Goal: Find specific page/section: Find specific page/section

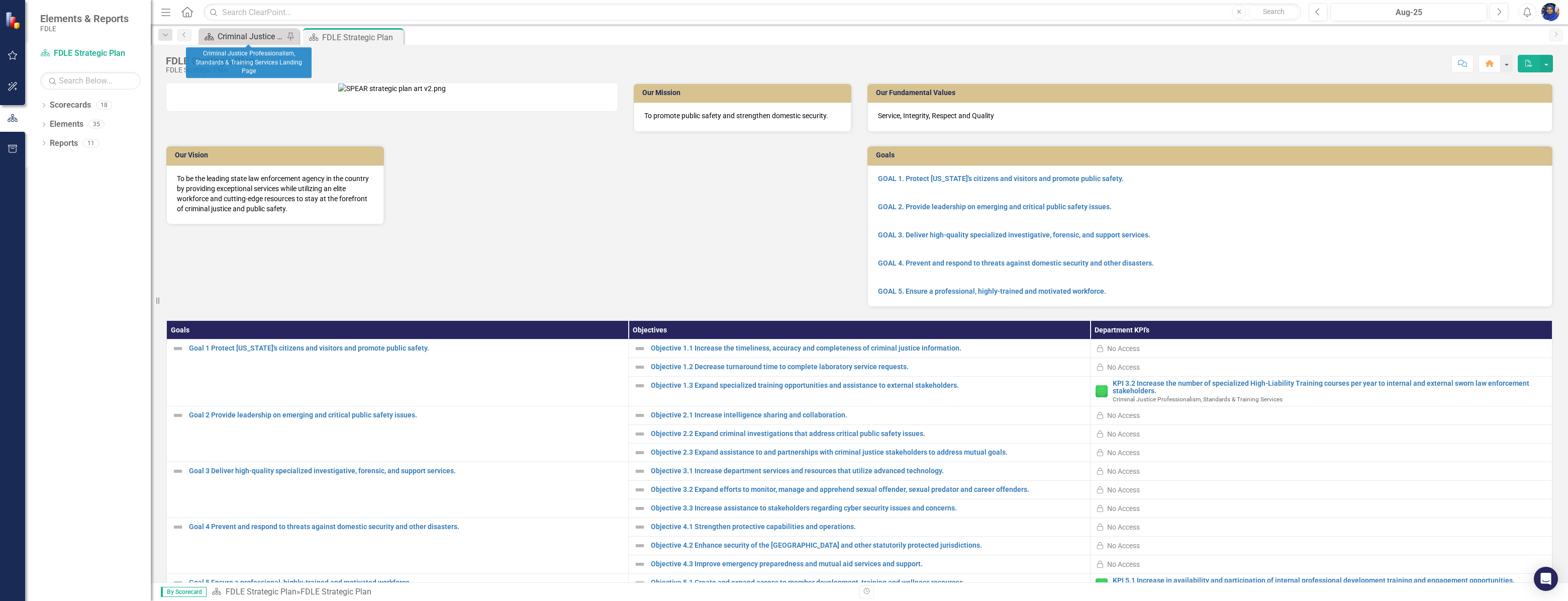
click at [256, 33] on div "Criminal Justice Professionalism, Standards & Training Services Landing Page" at bounding box center [251, 37] width 66 height 13
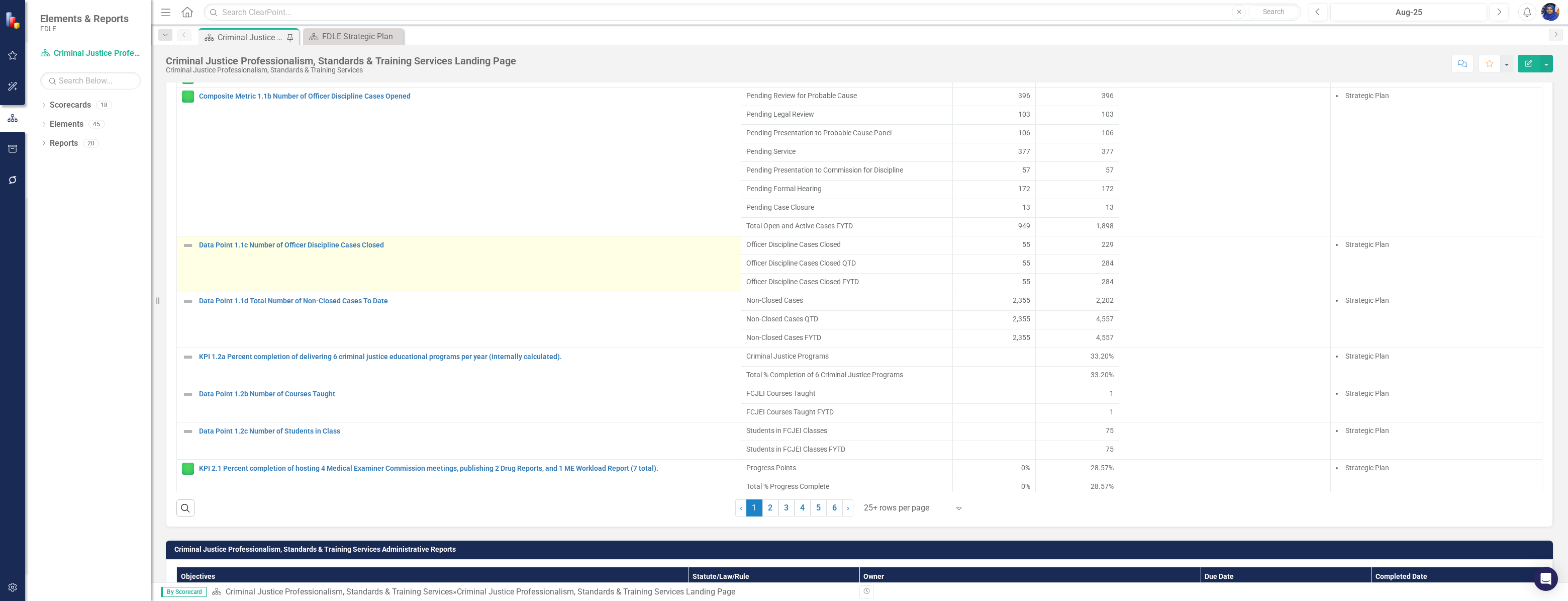
scroll to position [777, 0]
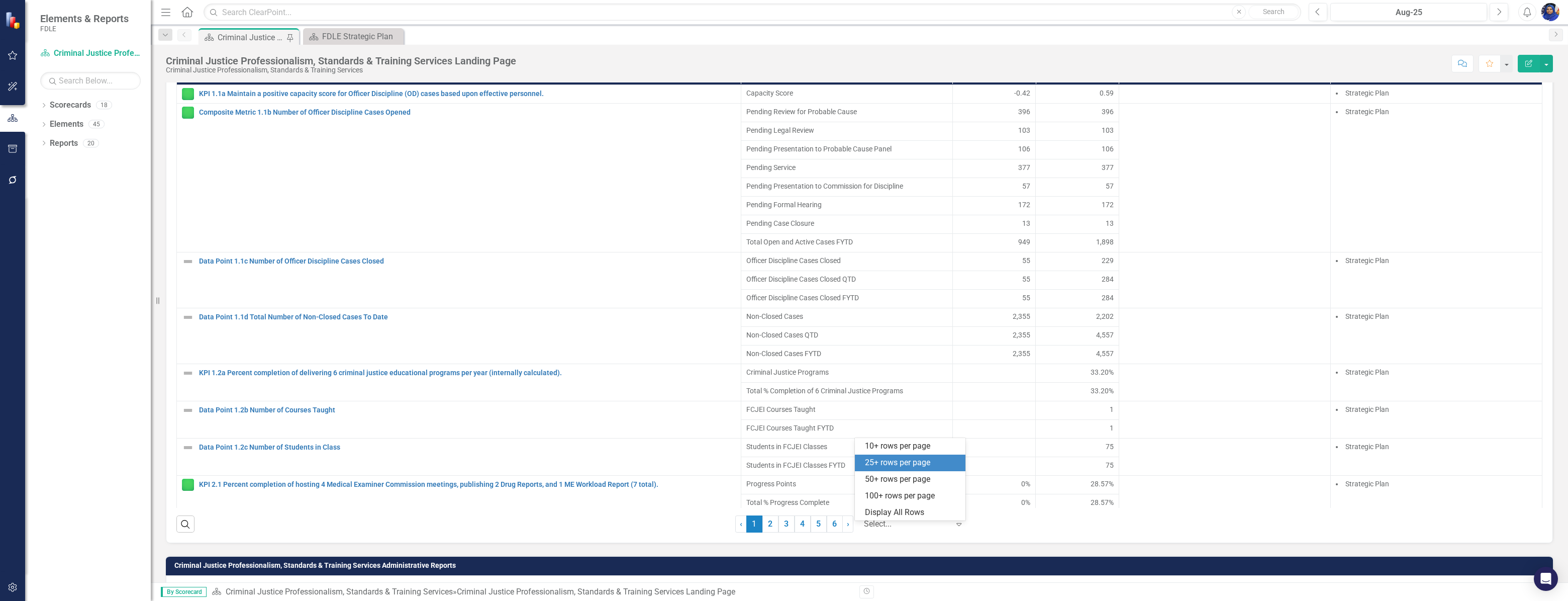
click at [877, 528] on div at bounding box center [906, 524] width 85 height 13
click at [886, 513] on div "Display All Rows" at bounding box center [912, 512] width 94 height 12
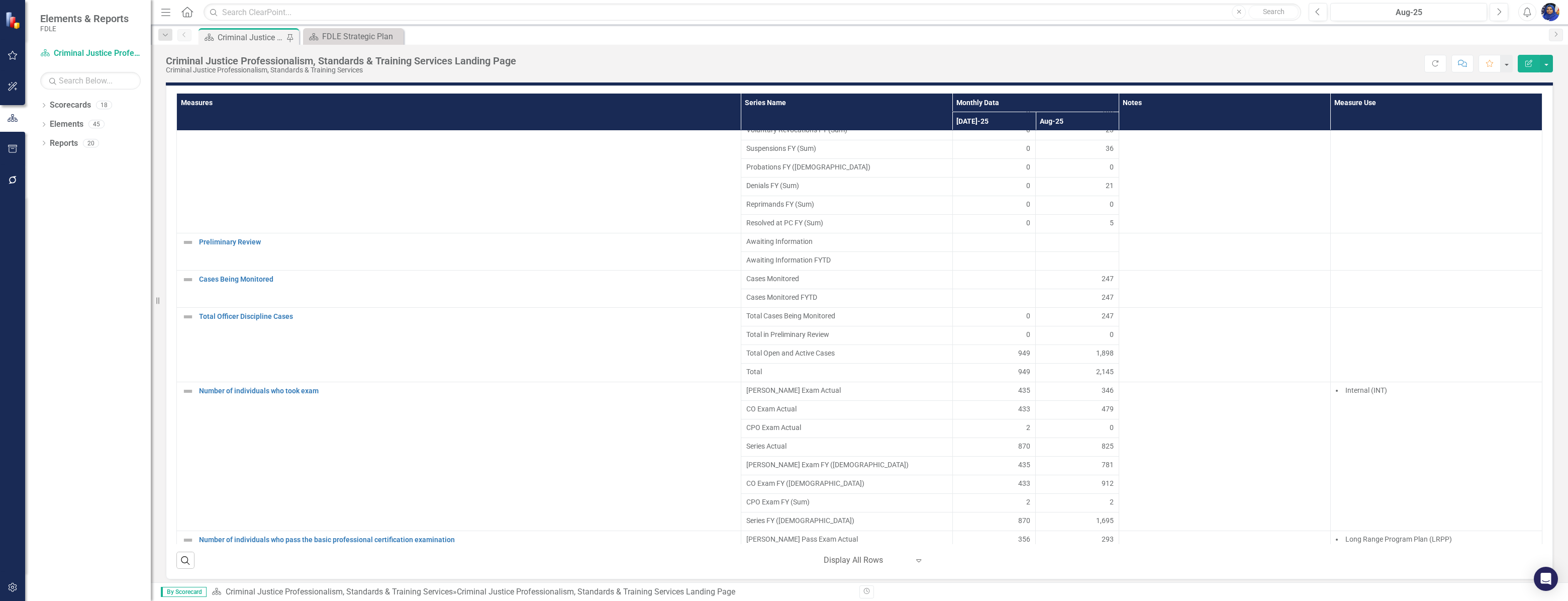
scroll to position [1033, 0]
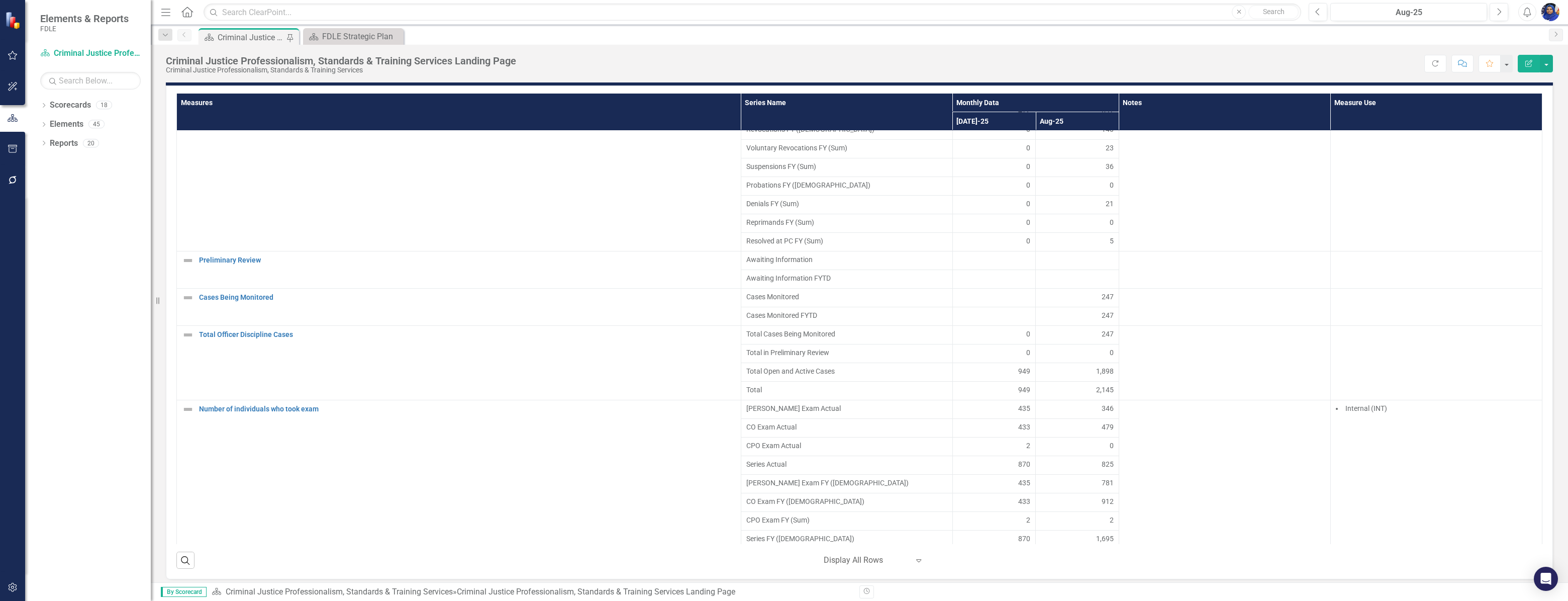
click at [1069, 284] on div at bounding box center [1077, 279] width 73 height 12
click at [1060, 265] on div at bounding box center [1077, 261] width 73 height 12
click at [1181, 259] on div at bounding box center [1225, 261] width 201 height 12
click at [370, 33] on div "FDLE Strategic Plan" at bounding box center [355, 37] width 66 height 13
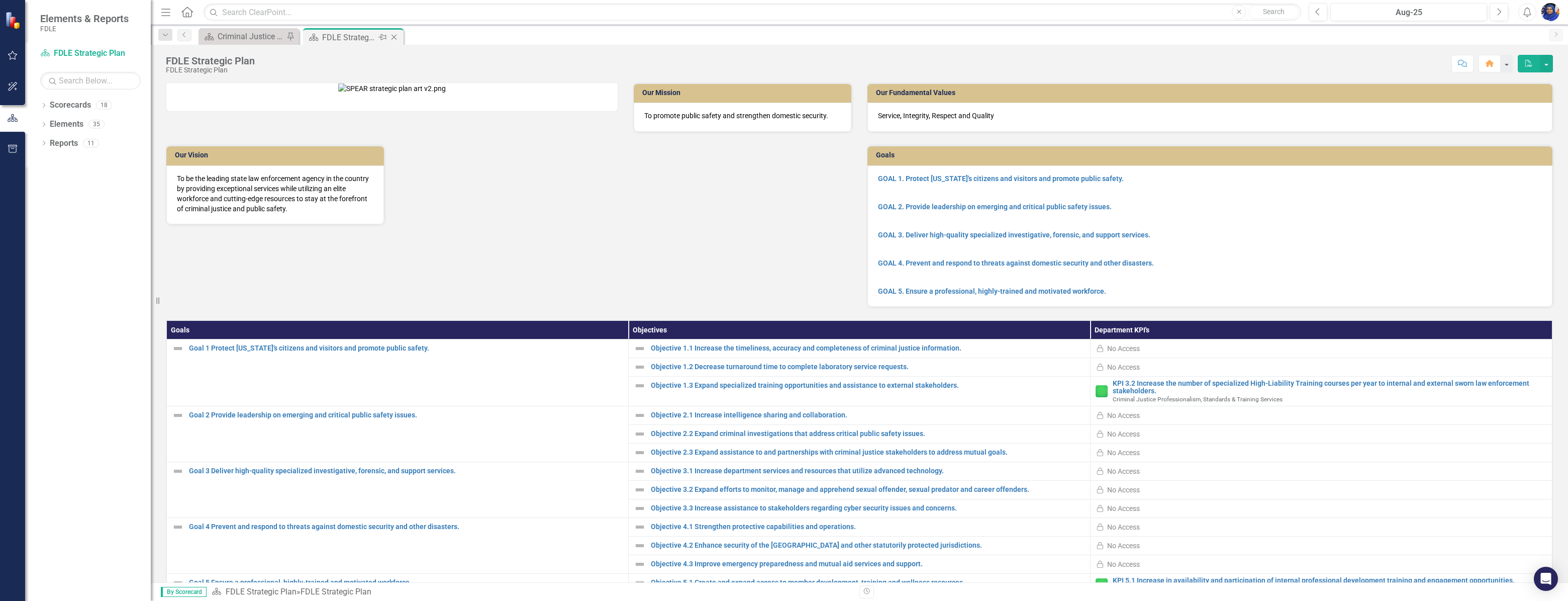
click at [394, 36] on icon at bounding box center [394, 37] width 5 height 5
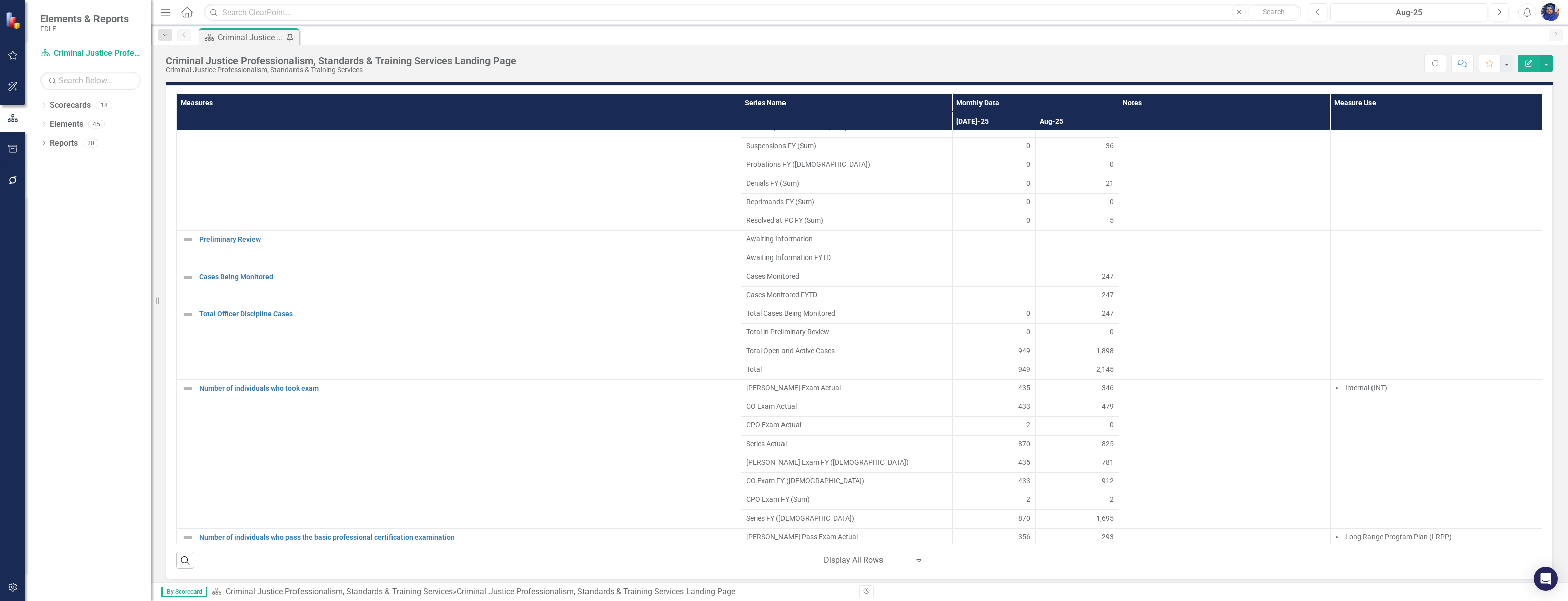
scroll to position [1033, 0]
